Goal: Check status: Check status

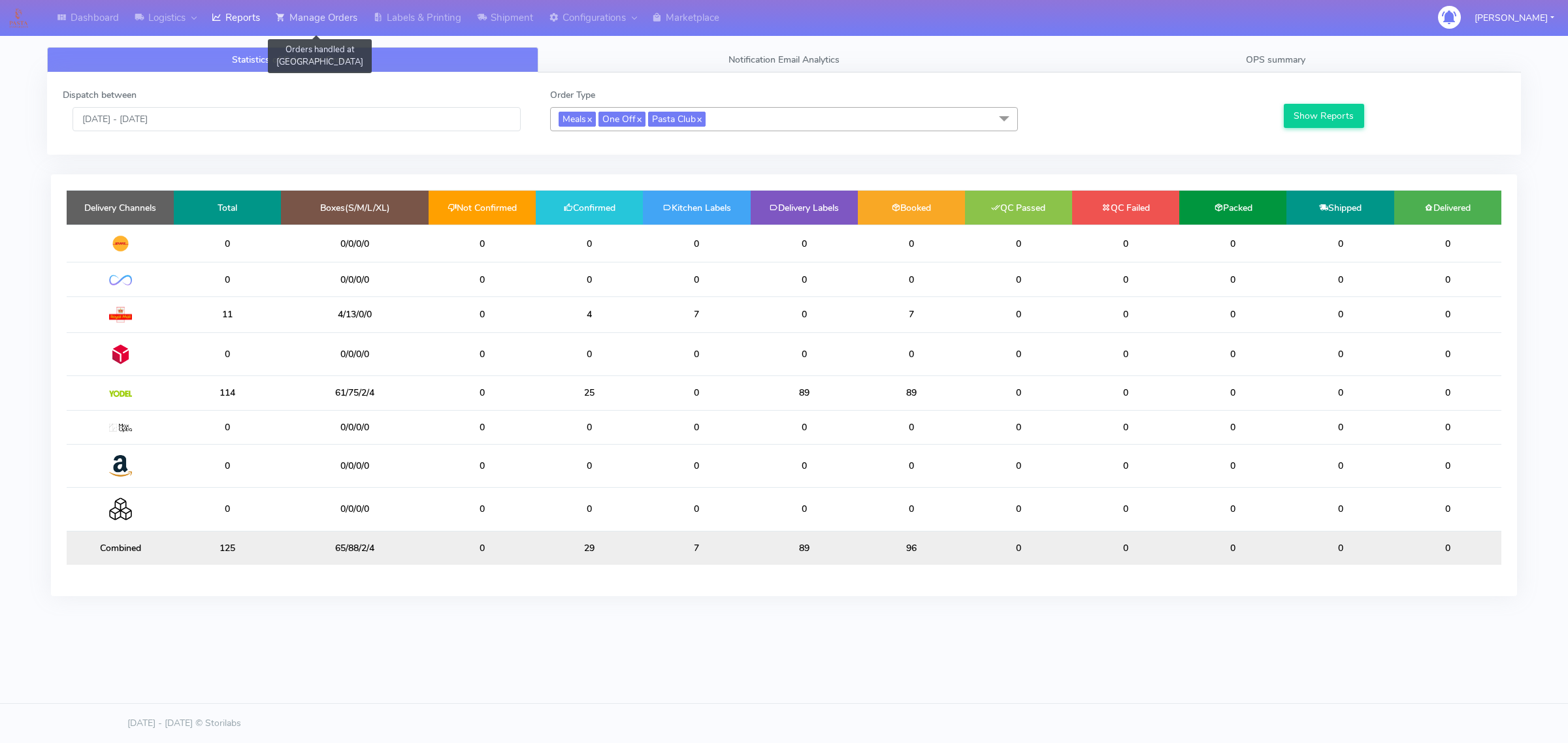
click at [343, 21] on link "Manage Orders" at bounding box center [316, 18] width 98 height 36
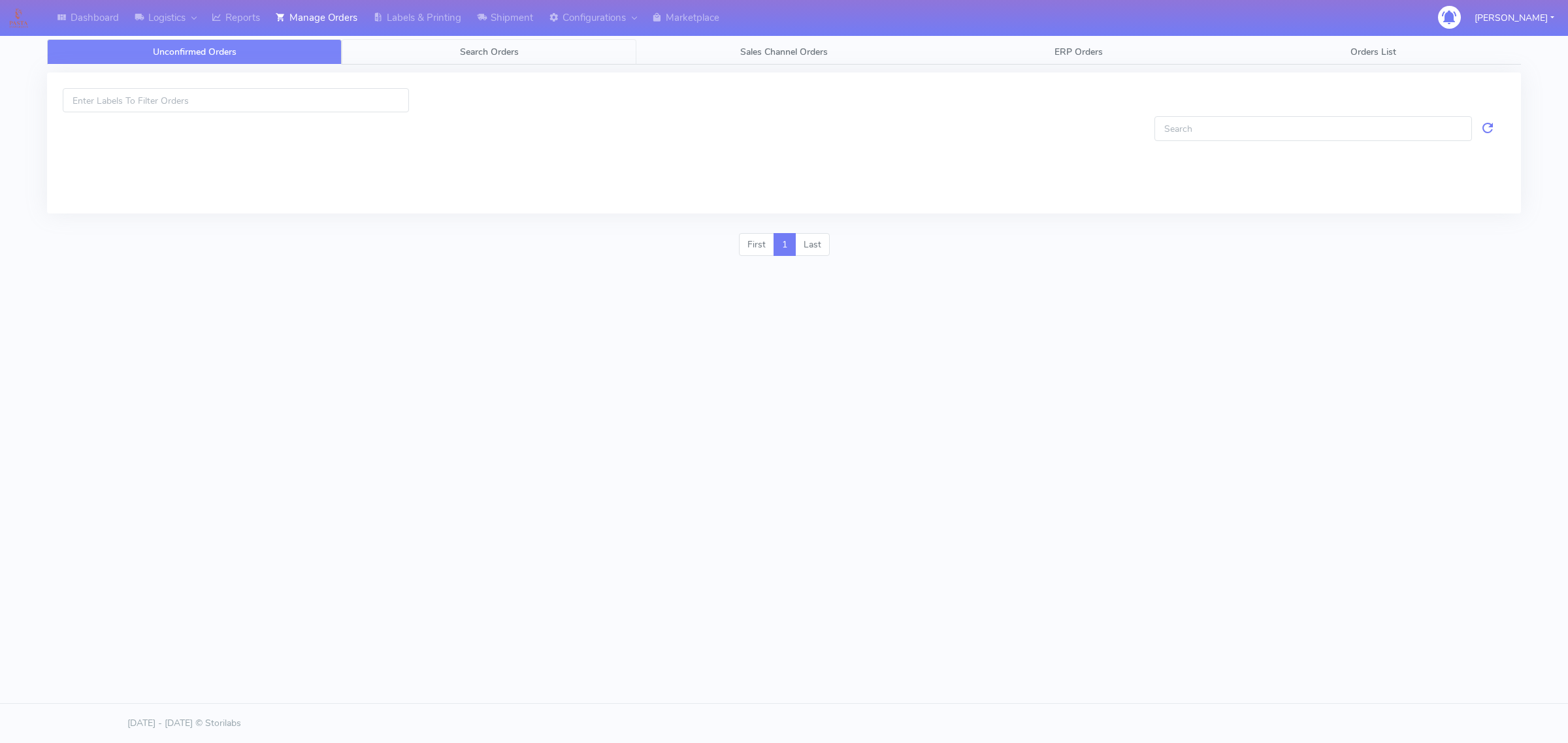
click at [399, 51] on link "Search Orders" at bounding box center [489, 52] width 295 height 25
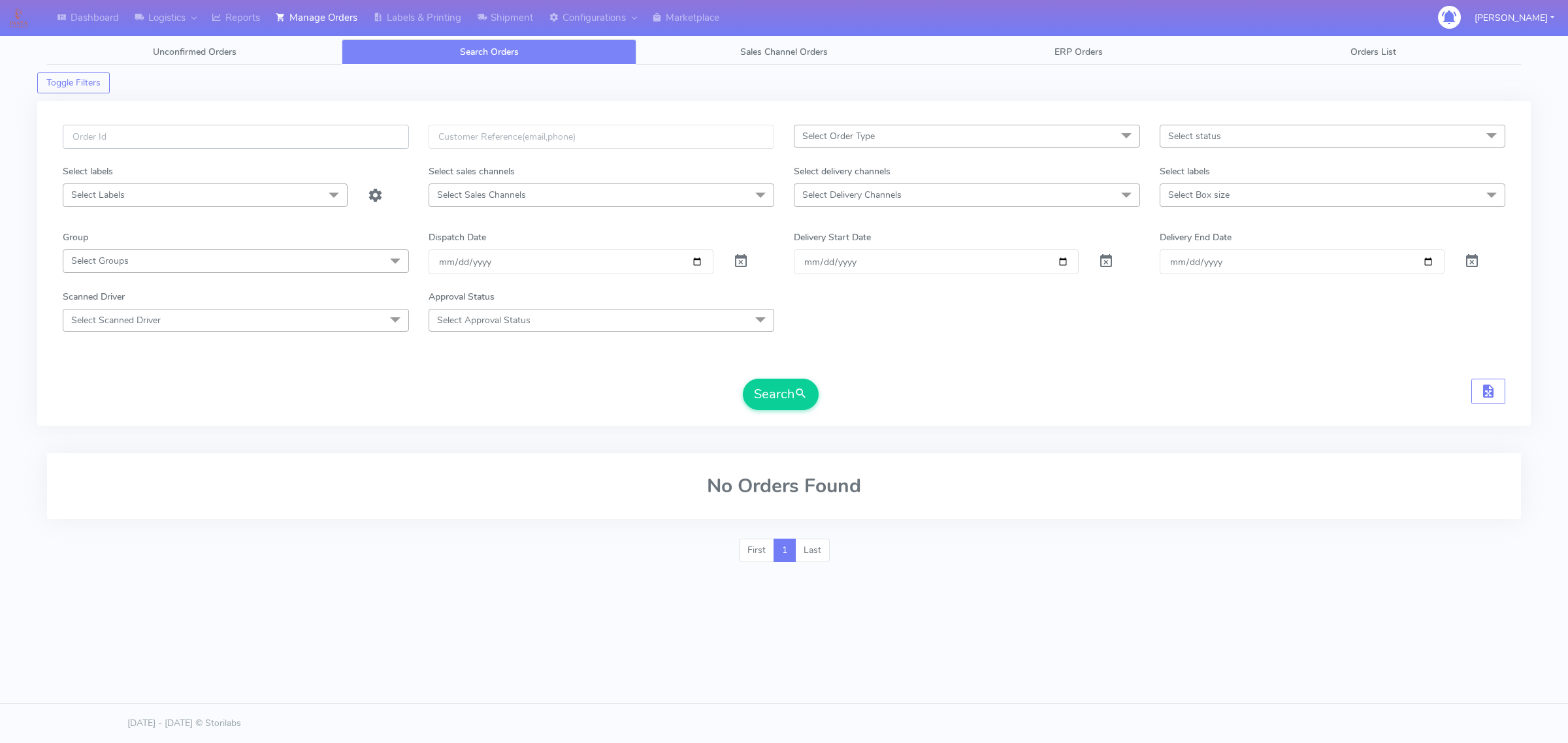
click at [306, 129] on input "text" at bounding box center [236, 137] width 346 height 24
paste input "#1627255_1"
type input "#1627255_1"
click at [748, 258] on span at bounding box center [740, 264] width 16 height 12
click at [791, 392] on button "Search" at bounding box center [781, 394] width 76 height 31
